Goal: Navigation & Orientation: Find specific page/section

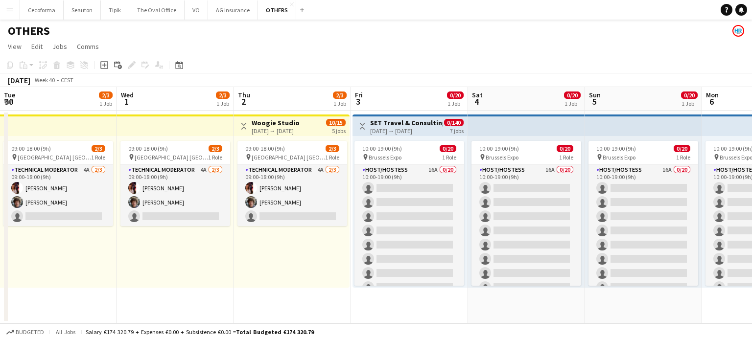
scroll to position [0, 291]
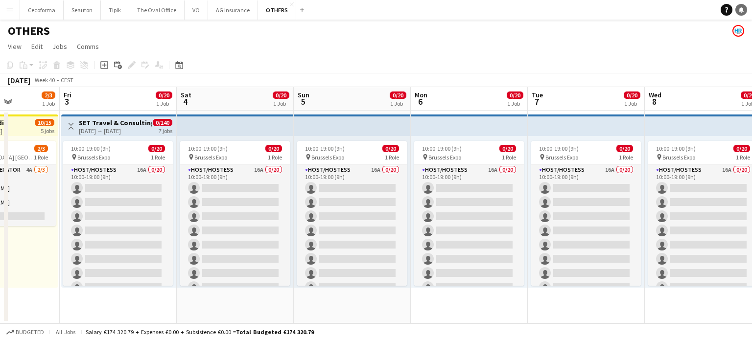
click at [744, 13] on link "Notifications" at bounding box center [741, 10] width 12 height 12
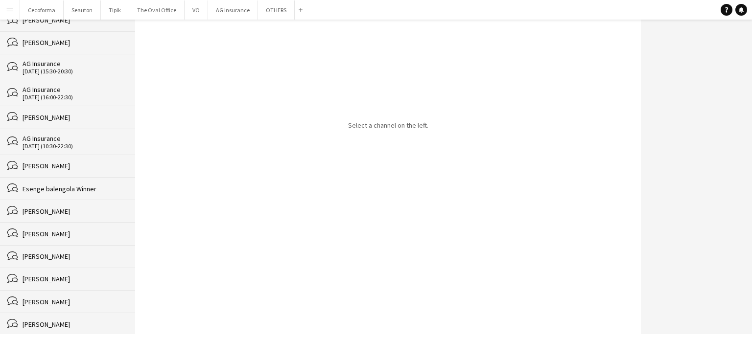
scroll to position [147, 0]
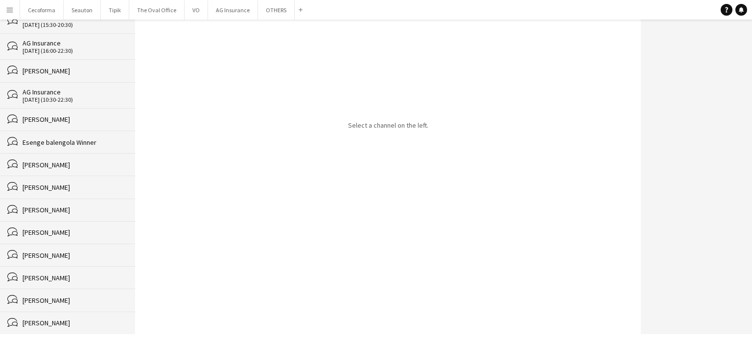
click at [49, 188] on div "[PERSON_NAME]" at bounding box center [74, 187] width 103 height 9
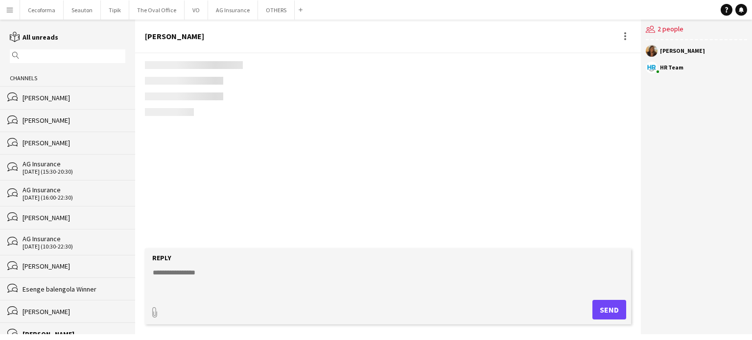
scroll to position [1032, 0]
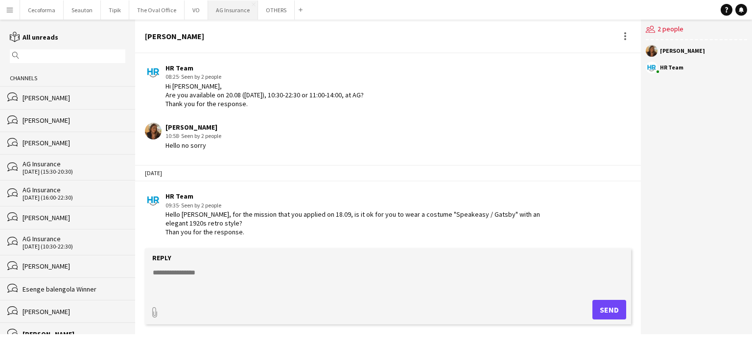
click at [232, 11] on button "AG Insurance Close" at bounding box center [233, 9] width 50 height 19
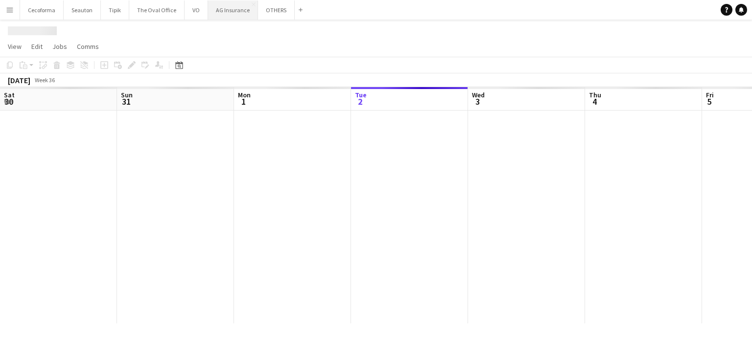
scroll to position [0, 234]
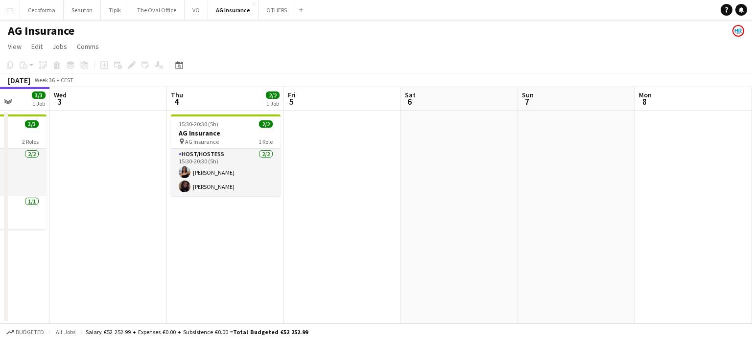
drag, startPoint x: 589, startPoint y: 226, endPoint x: 386, endPoint y: 240, distance: 203.6
click at [372, 225] on app-calendar-viewport "Sat 30 Sun 31 Mon 1 Tue 2 3/3 1 Job Wed 3 Thu 4 2/2 1 Job Fri 5 Sat 6 Sun 7 Mon…" at bounding box center [376, 205] width 752 height 236
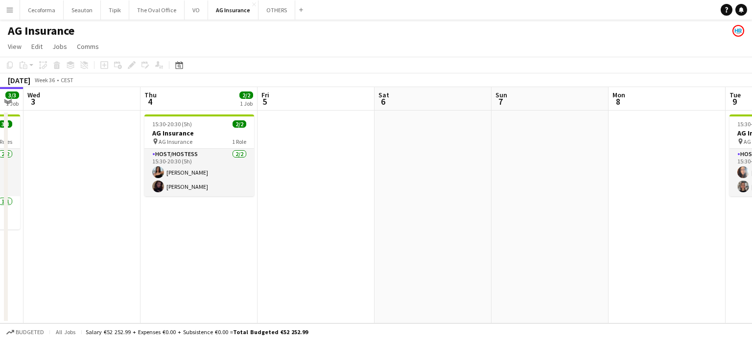
drag, startPoint x: 560, startPoint y: 252, endPoint x: 194, endPoint y: 227, distance: 366.9
click at [220, 230] on app-calendar-viewport "Sat 30 Sun 31 Mon 1 Tue 2 3/3 1 Job Wed 3 Thu 4 2/2 1 Job Fri 5 Sat 6 Sun 7 Mon…" at bounding box center [376, 205] width 752 height 236
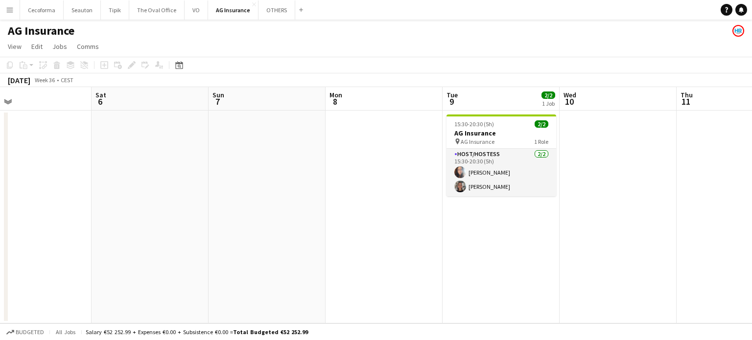
click at [253, 261] on app-calendar-viewport "Wed 3 Thu 4 2/2 1 Job Fri 5 Sat 6 Sun 7 Mon 8 Tue 9 2/2 1 Job Wed 10 Thu 11 Fri…" at bounding box center [376, 205] width 752 height 236
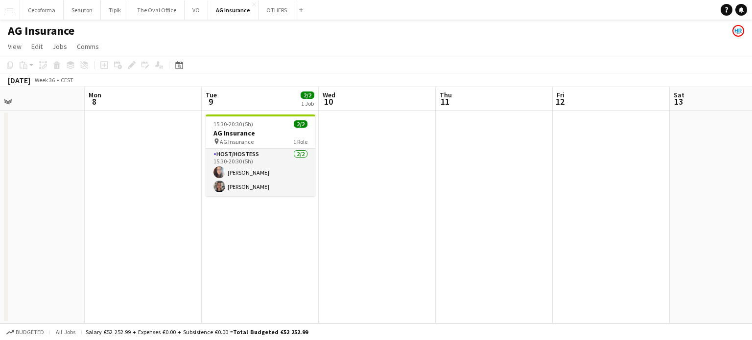
drag, startPoint x: 443, startPoint y: 252, endPoint x: 641, endPoint y: 248, distance: 198.2
click at [642, 248] on app-calendar-viewport "Fri 5 Sat 6 Sun 7 Mon 8 Tue 9 2/2 1 Job Wed 10 Thu 11 Fri 12 Sat 13 Sun 14 Mon …" at bounding box center [376, 205] width 752 height 236
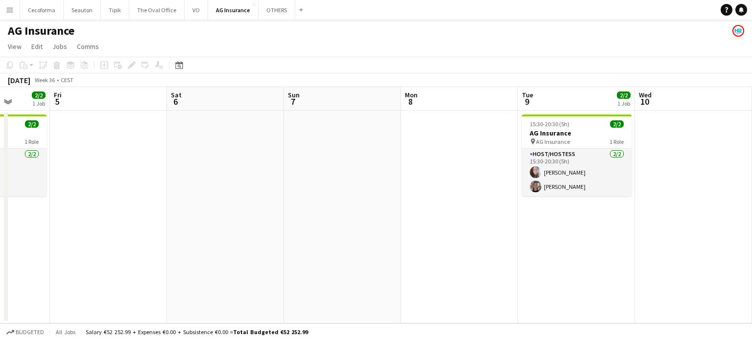
drag, startPoint x: 321, startPoint y: 228, endPoint x: 483, endPoint y: 230, distance: 162.5
click at [472, 229] on app-calendar-viewport "Tue 2 3/3 1 Job Wed 3 Thu 4 2/2 1 Job Fri 5 Sat 6 Sun 7 Mon 8 Tue 9 2/2 1 Job W…" at bounding box center [376, 205] width 752 height 236
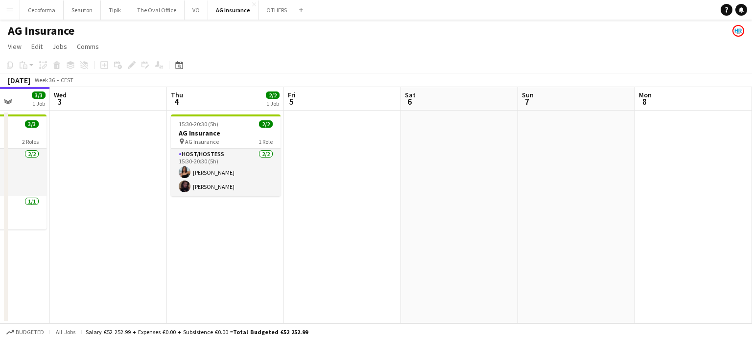
scroll to position [0, 286]
